Goal: Navigation & Orientation: Find specific page/section

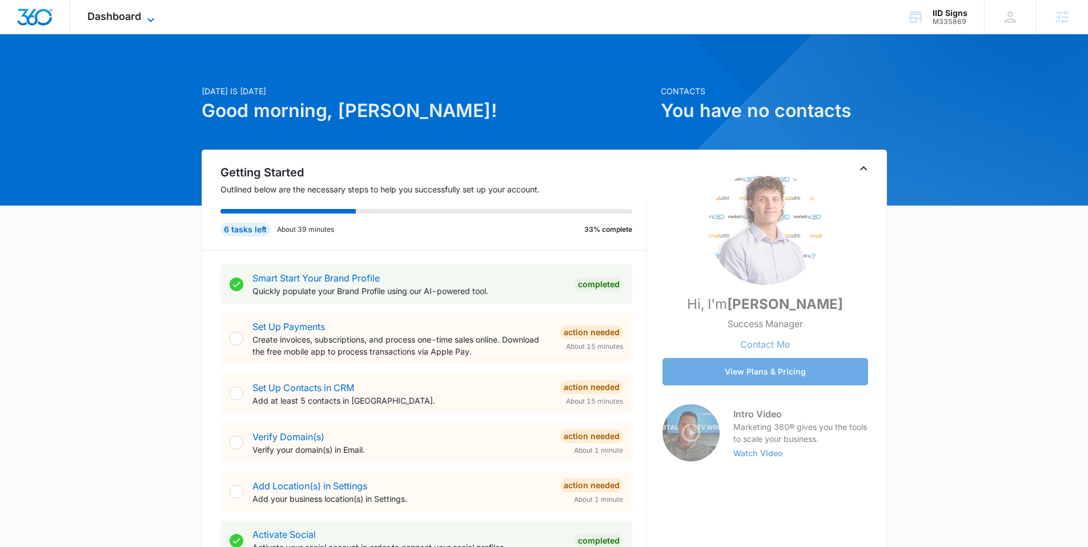
click at [133, 18] on span "Dashboard" at bounding box center [114, 16] width 54 height 12
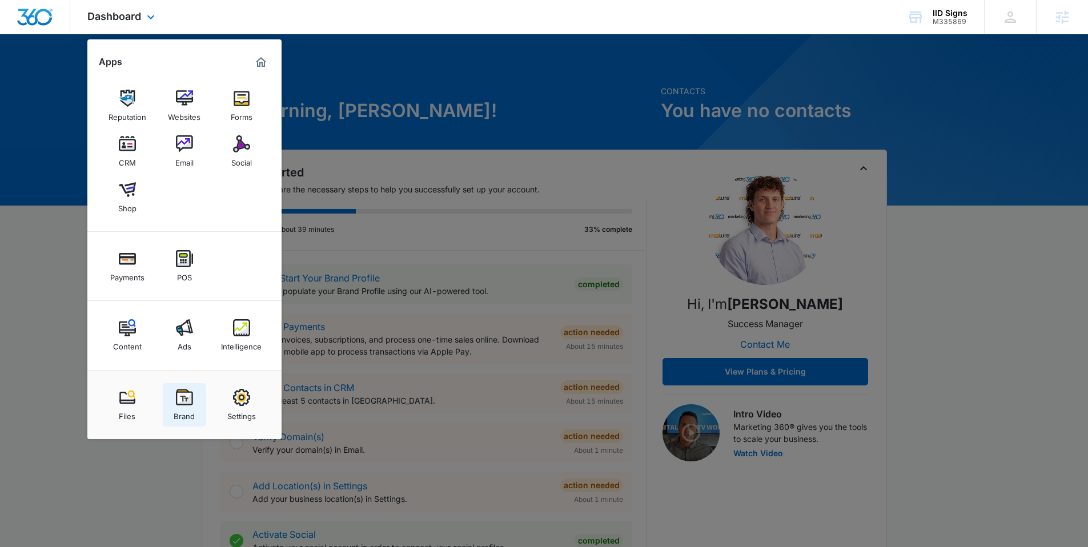
click at [190, 395] on img at bounding box center [184, 397] width 17 height 17
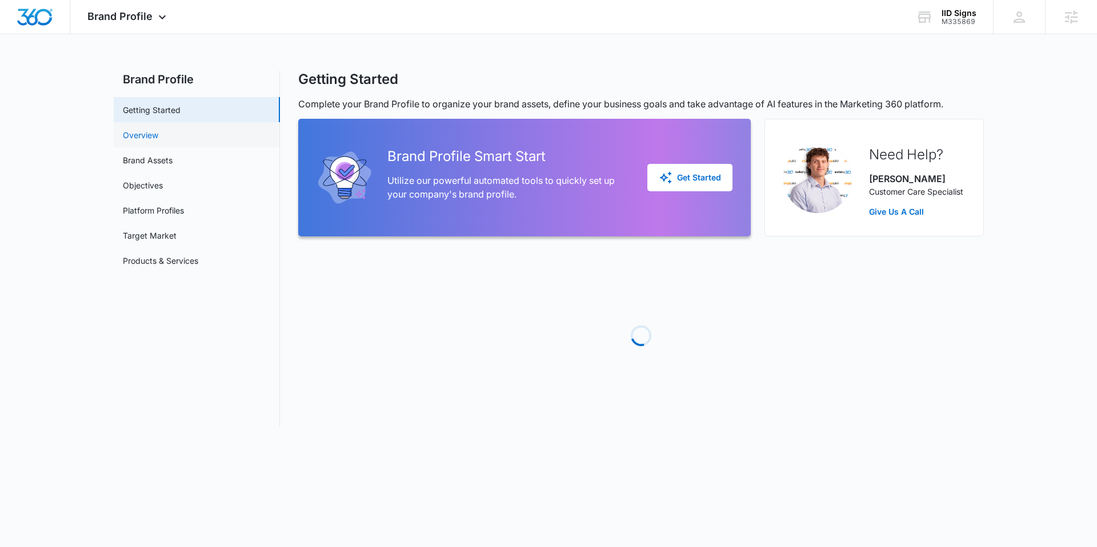
click at [154, 141] on link "Overview" at bounding box center [140, 135] width 35 height 12
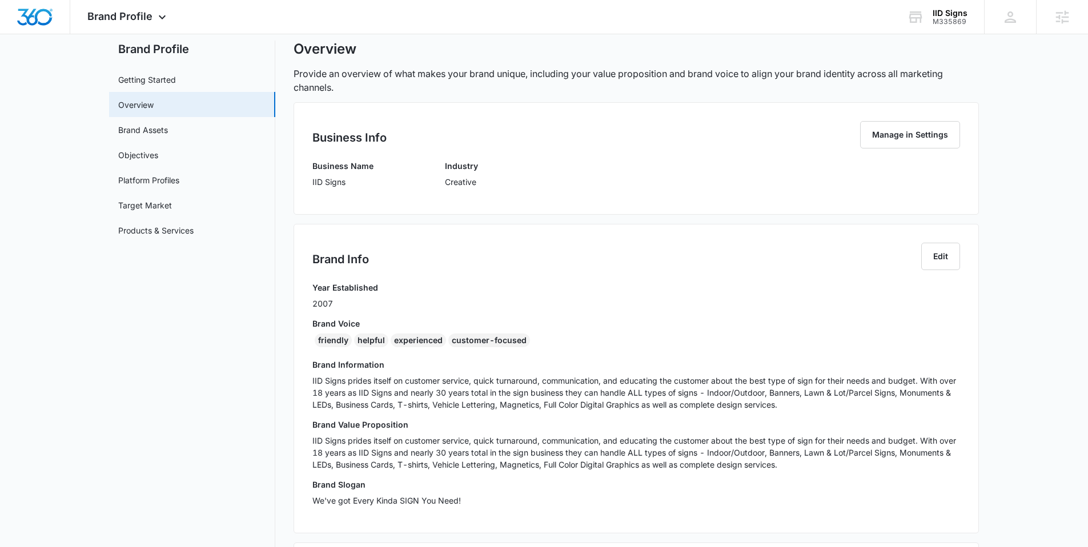
scroll to position [262, 0]
